Goal: Information Seeking & Learning: Check status

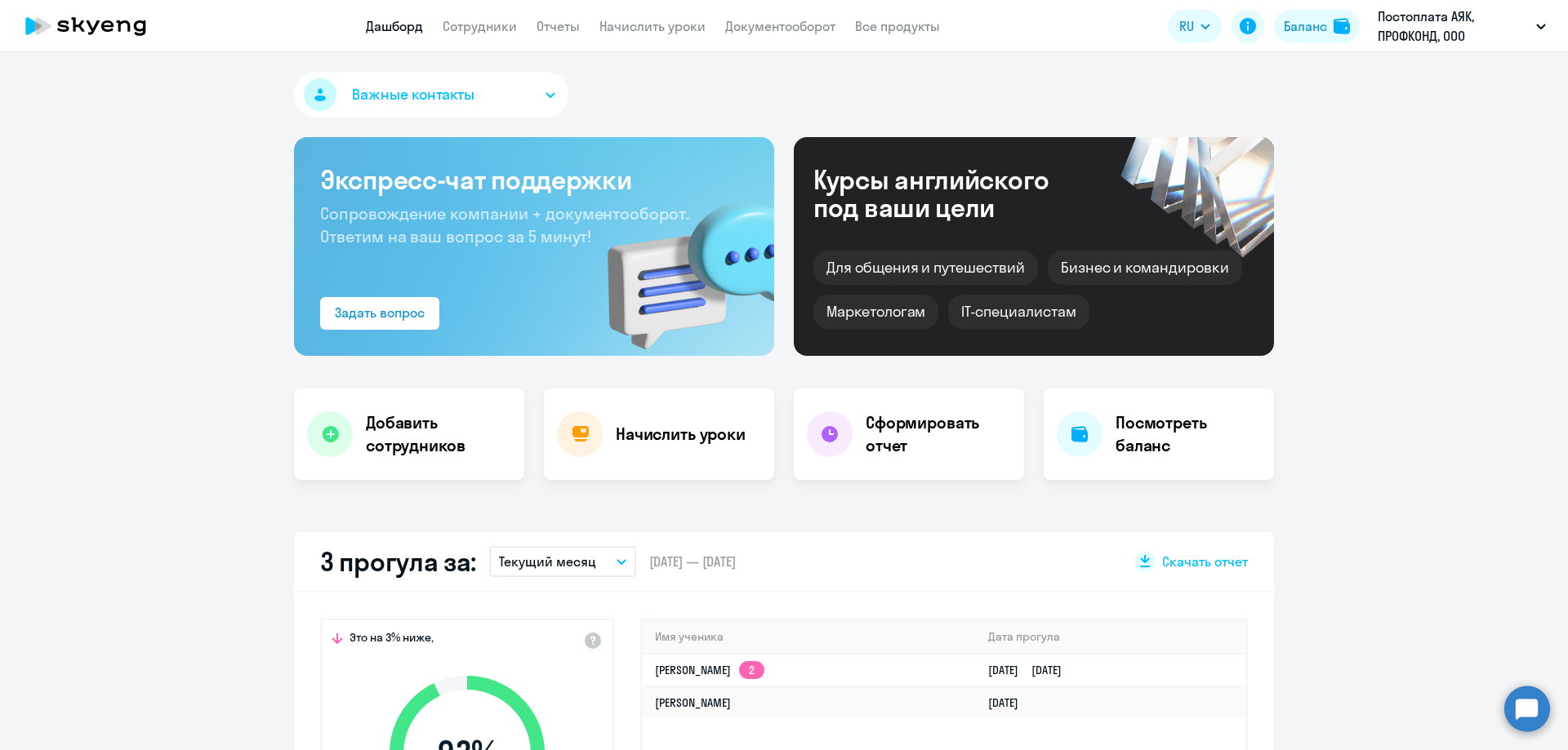
select select "30"
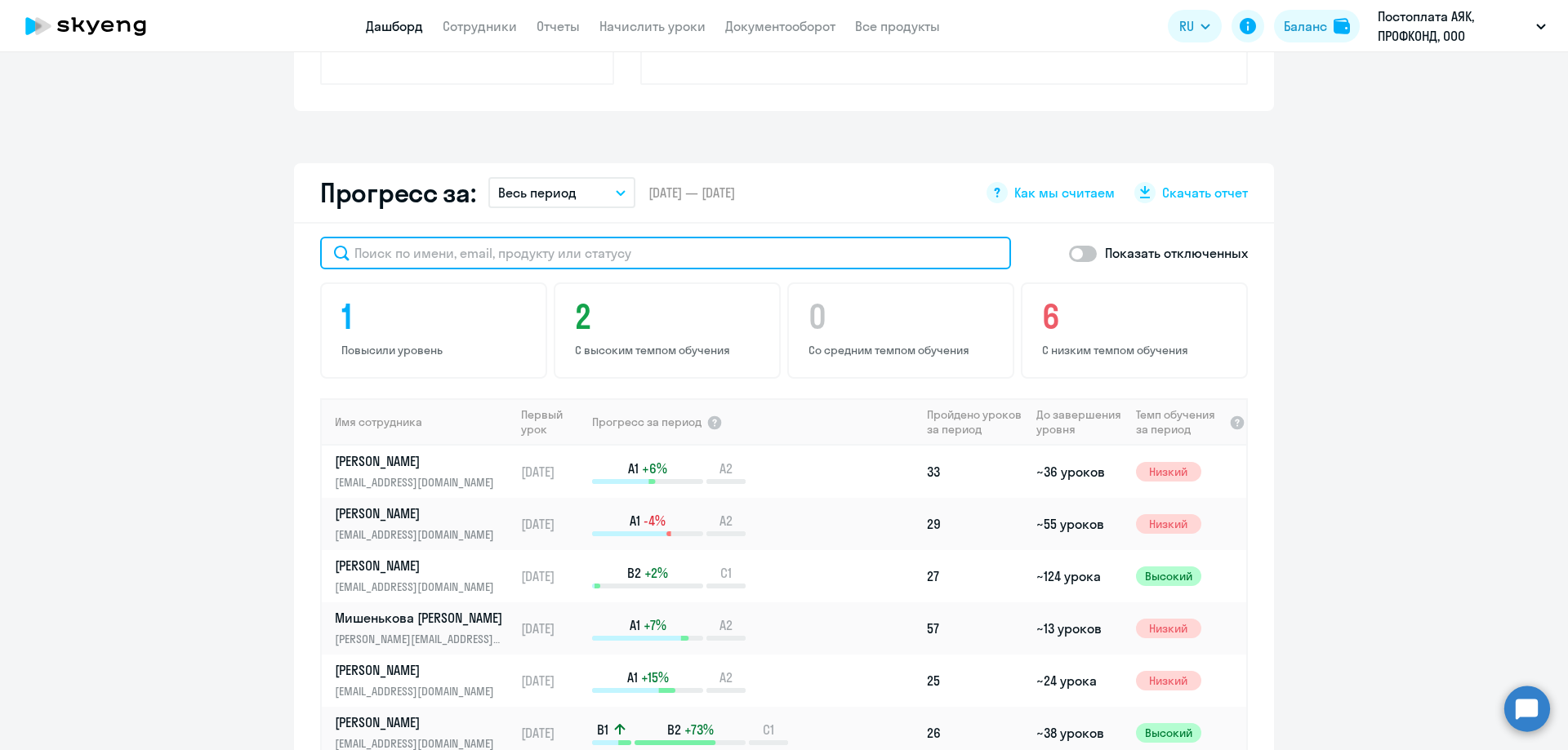
click at [401, 257] on input "text" at bounding box center [666, 253] width 691 height 32
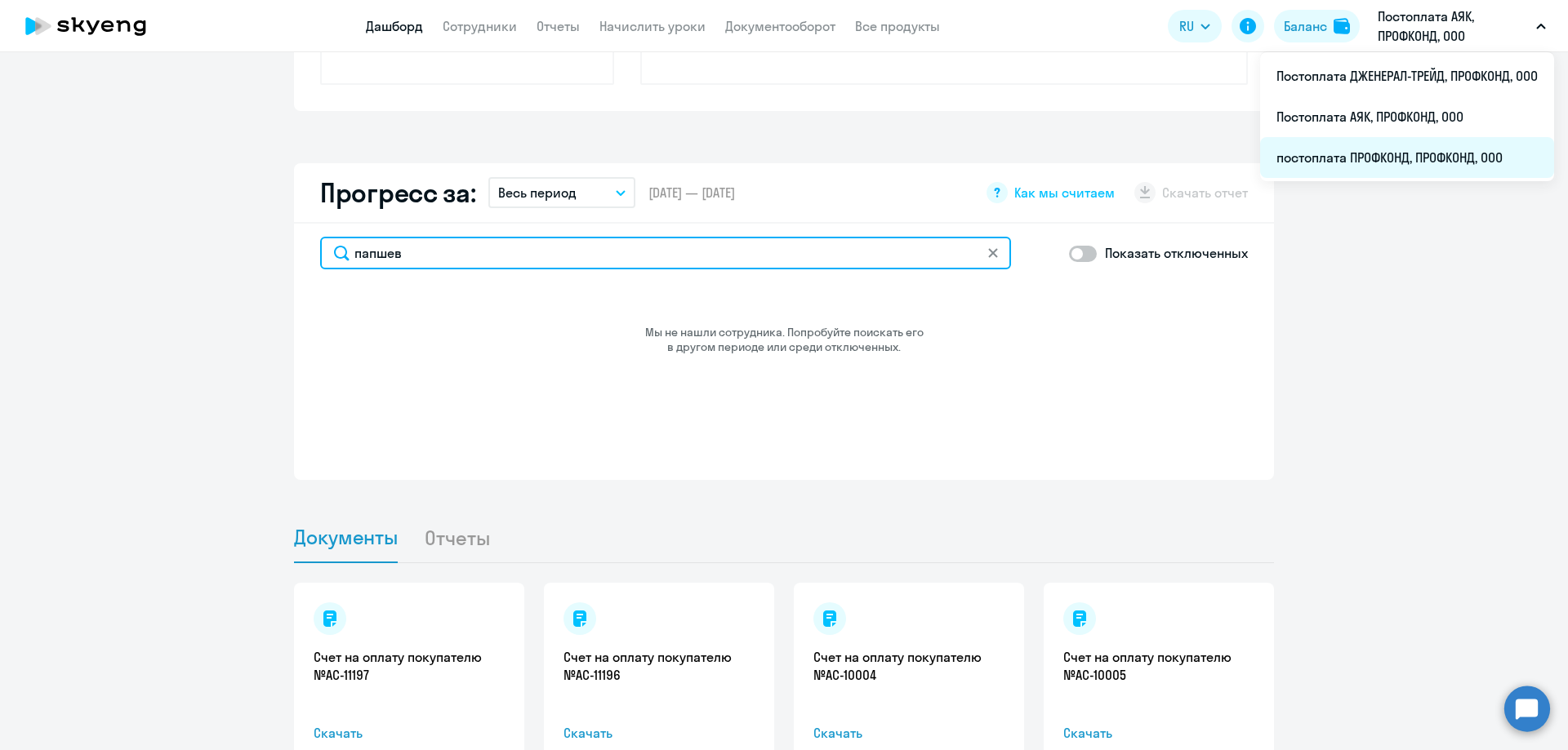
type input "папшев"
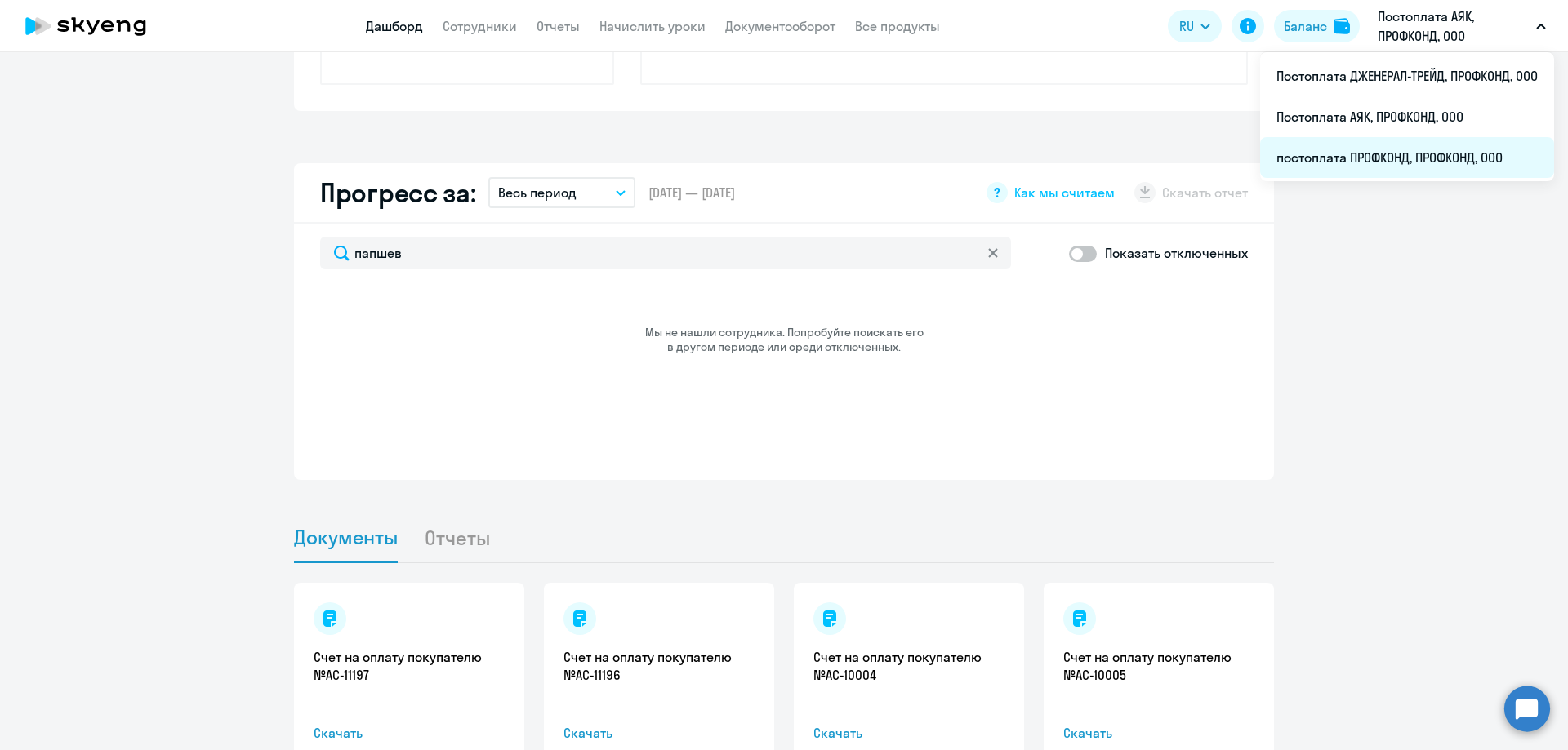
click at [1392, 151] on li "постоплата ПРОФКОНД, ПРОФКОНД, ООО" at bounding box center [1407, 158] width 294 height 41
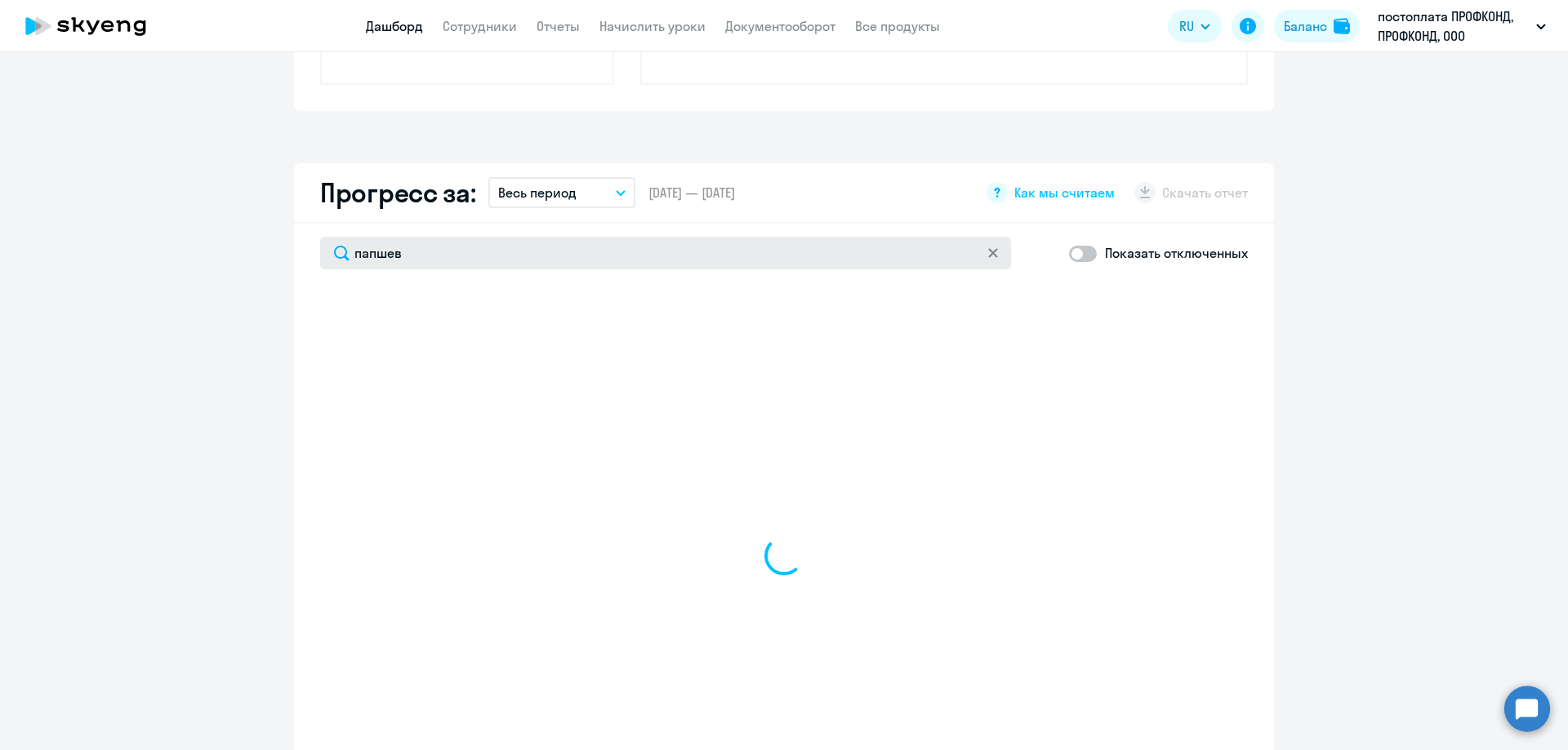
select select "30"
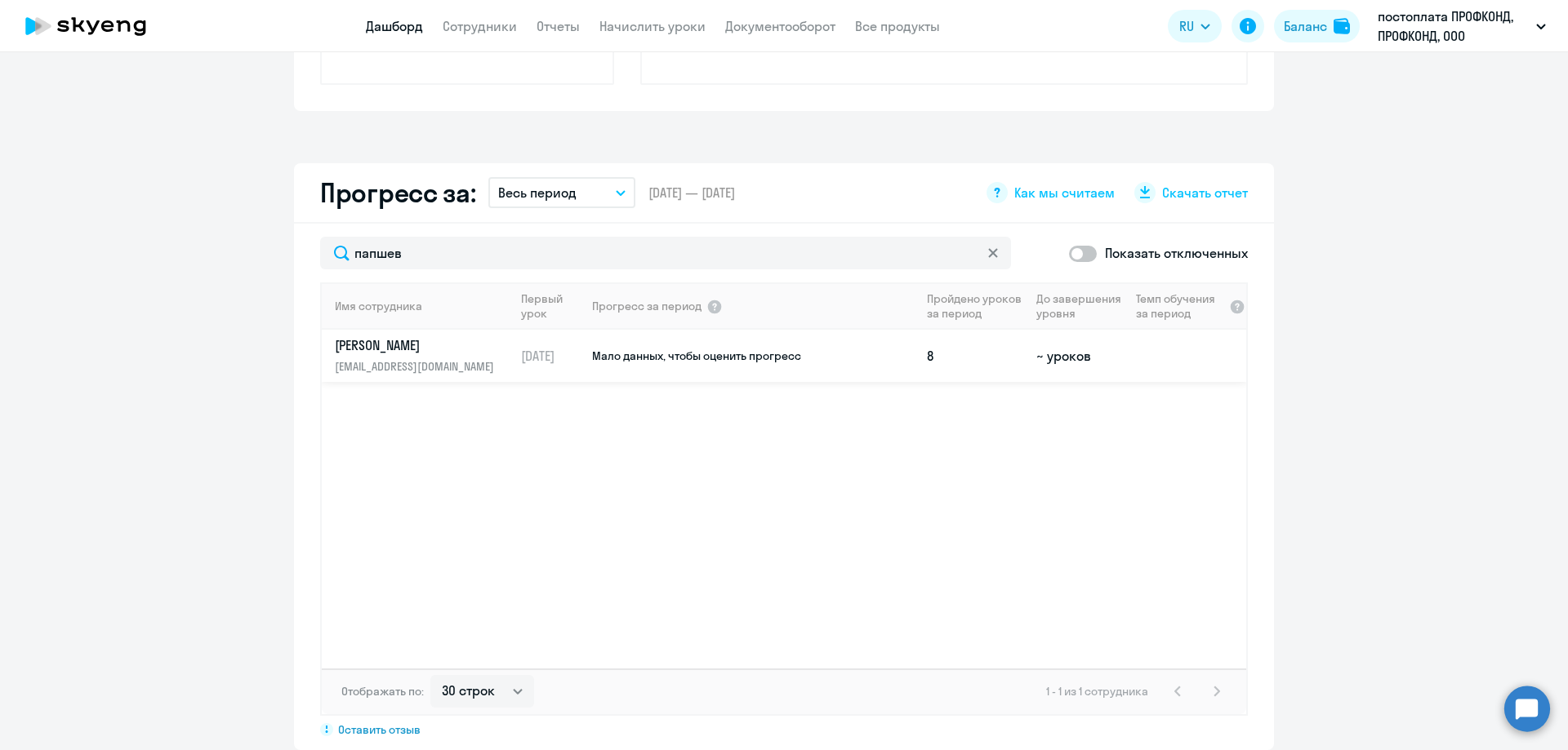
click at [414, 359] on p "[EMAIL_ADDRESS][DOMAIN_NAME]" at bounding box center [418, 367] width 168 height 18
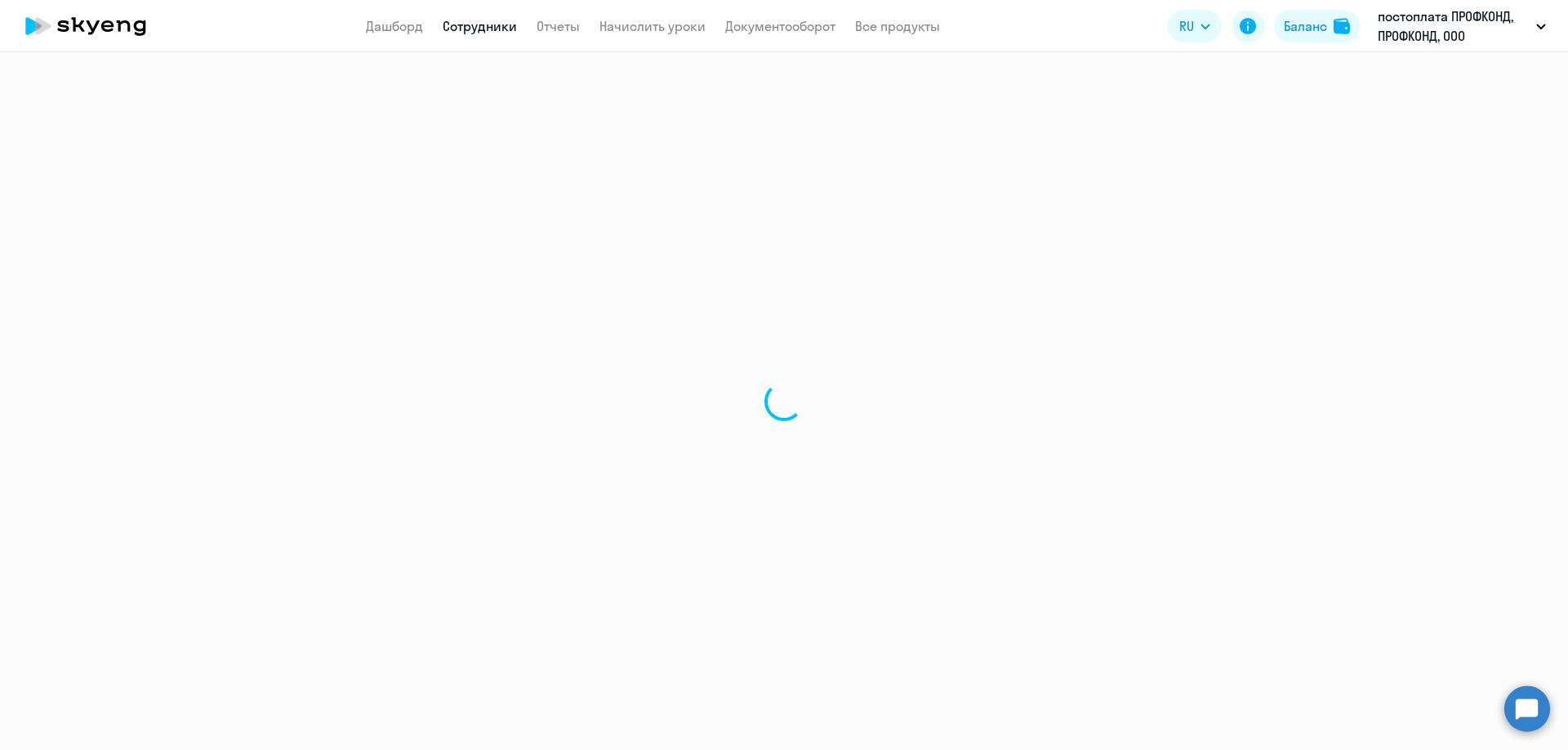
select select "english"
